Goal: Transaction & Acquisition: Purchase product/service

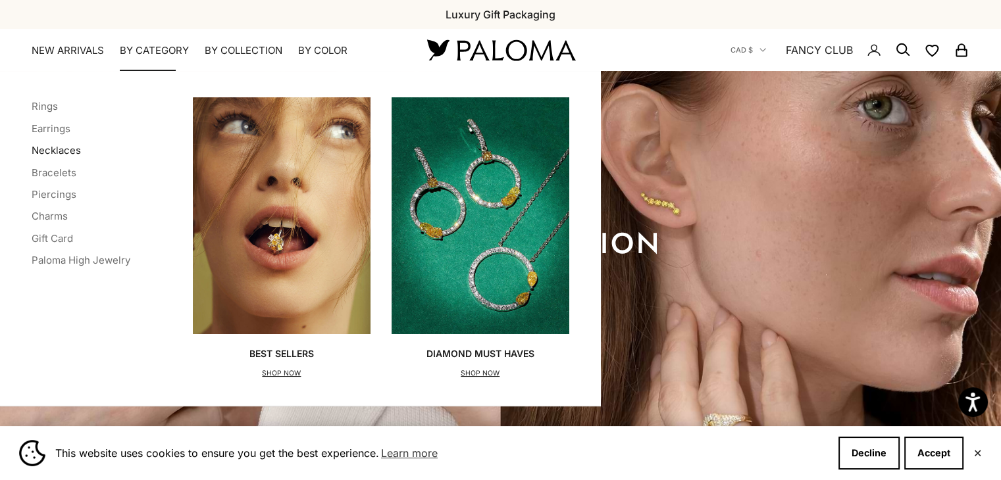
click at [65, 151] on link "Necklaces" at bounding box center [56, 150] width 49 height 13
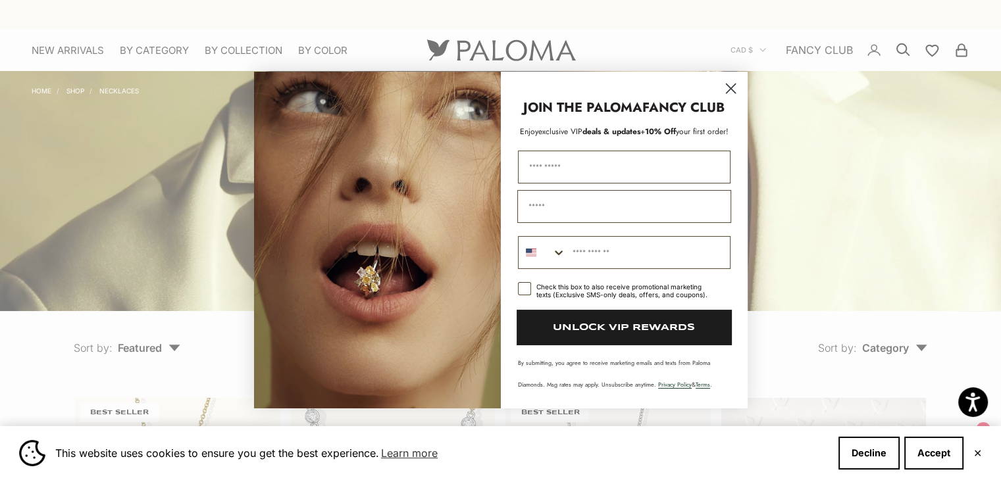
click at [726, 84] on icon "Close dialog" at bounding box center [730, 88] width 9 height 9
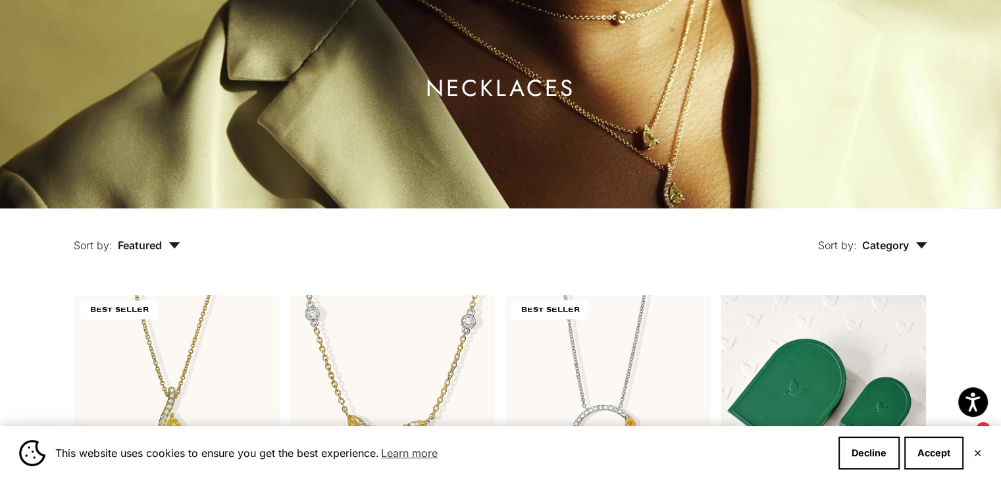
scroll to position [253, 0]
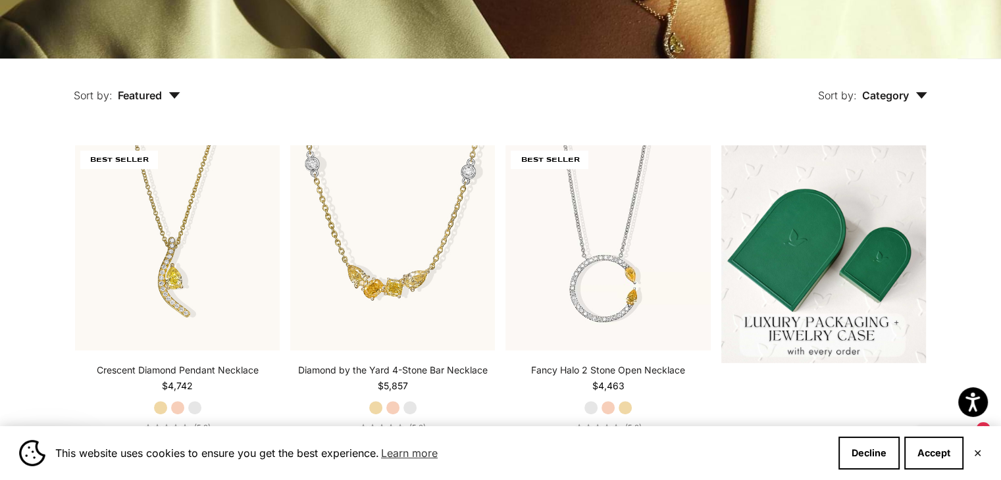
click at [894, 98] on span "Category" at bounding box center [894, 95] width 65 height 13
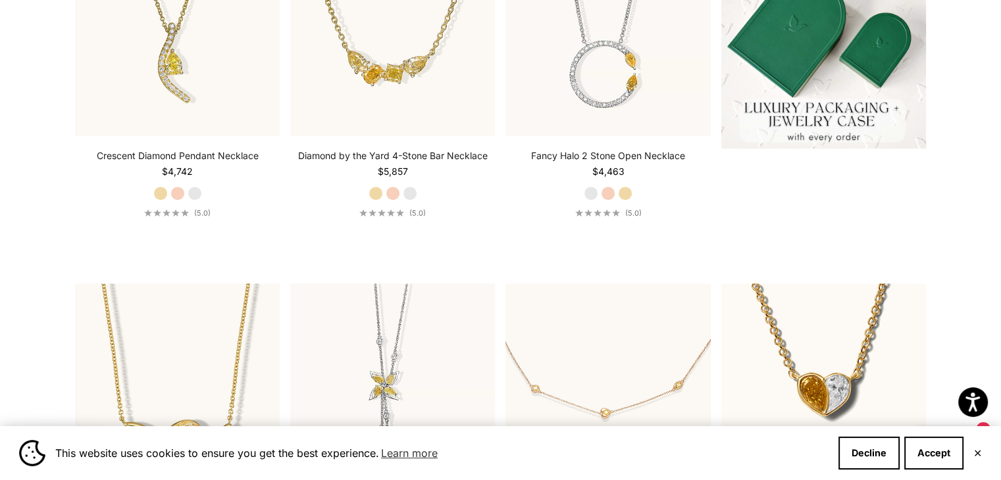
scroll to position [276, 0]
